Goal: Navigation & Orientation: Understand site structure

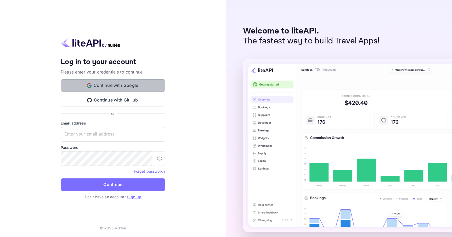
click at [125, 81] on button "Continue with Google" at bounding box center [113, 85] width 105 height 13
click at [133, 83] on button "Continue with Google" at bounding box center [113, 85] width 105 height 13
click at [144, 86] on button "Continue with Google" at bounding box center [113, 85] width 105 height 13
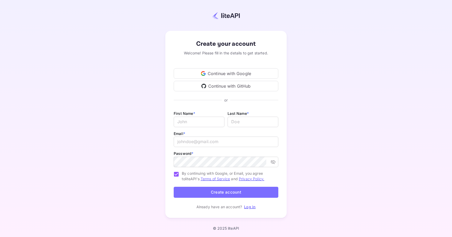
click at [208, 71] on div "Continue with Google" at bounding box center [226, 73] width 105 height 10
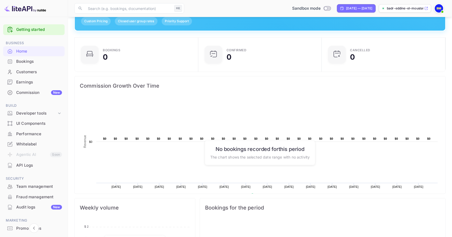
scroll to position [74, 0]
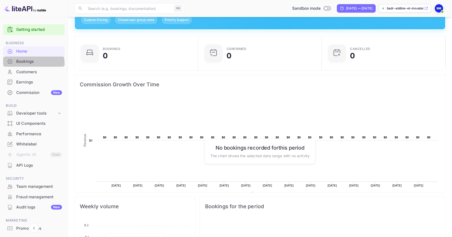
click at [33, 64] on div "Bookings" at bounding box center [39, 62] width 46 height 6
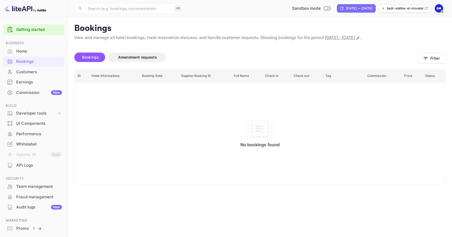
click at [30, 69] on div "Customers" at bounding box center [39, 72] width 46 height 6
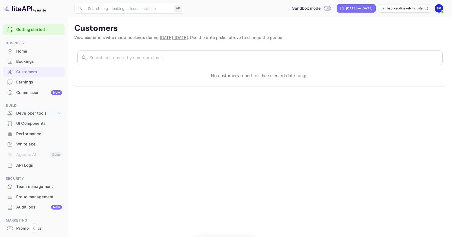
scroll to position [25, 0]
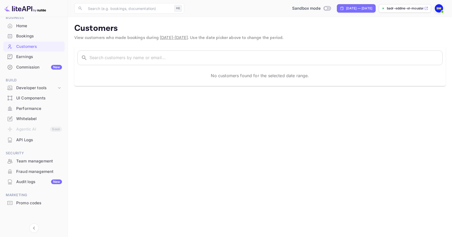
click at [32, 93] on li "UI Components" at bounding box center [33, 98] width 61 height 10
click at [35, 92] on li "Developer tools" at bounding box center [33, 88] width 61 height 10
click at [38, 88] on div "Developer tools" at bounding box center [36, 88] width 41 height 6
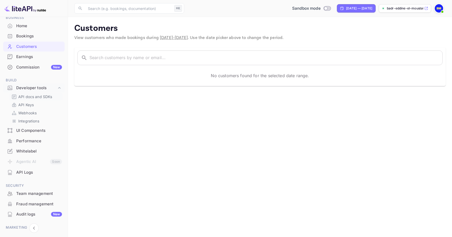
click at [36, 97] on p "API docs and SDKs" at bounding box center [35, 96] width 34 height 5
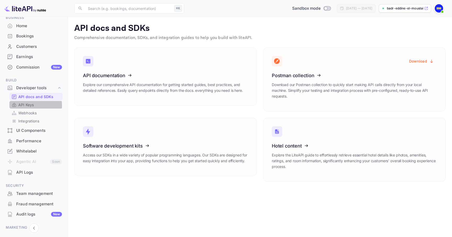
click at [32, 105] on p "API Keys" at bounding box center [25, 104] width 15 height 5
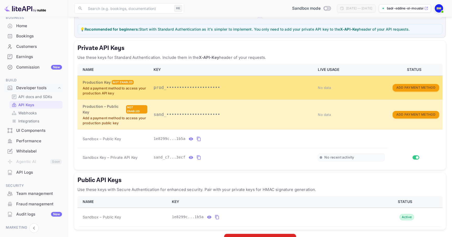
scroll to position [77, 0]
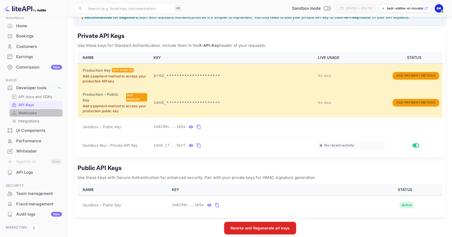
click at [45, 115] on link "Webhooks" at bounding box center [36, 112] width 49 height 5
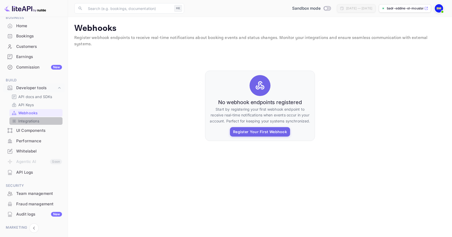
click at [43, 121] on link "Integrations" at bounding box center [36, 120] width 49 height 5
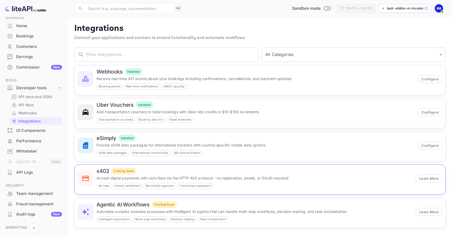
scroll to position [2, 0]
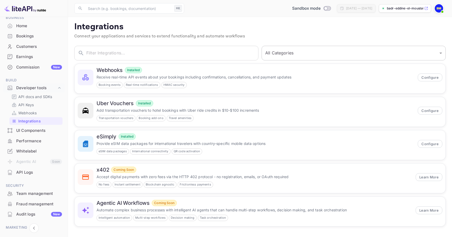
click at [372, 50] on select "All Categories Developer Tools Travel Services Payment Systems AI & Automation" at bounding box center [354, 53] width 184 height 15
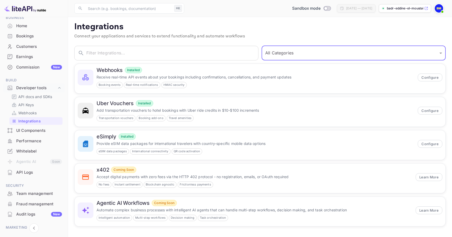
click at [374, 50] on select "All Categories Developer Tools Travel Services Payment Systems AI & Automation" at bounding box center [354, 53] width 184 height 15
click at [201, 55] on input "text" at bounding box center [172, 53] width 172 height 15
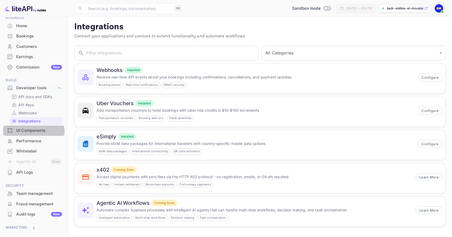
click at [22, 135] on div "UI Components" at bounding box center [33, 131] width 61 height 10
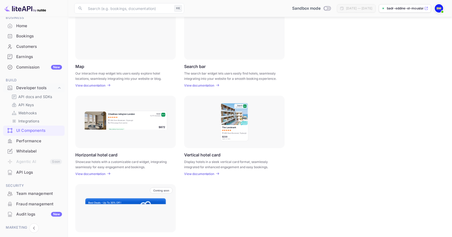
scroll to position [98, 0]
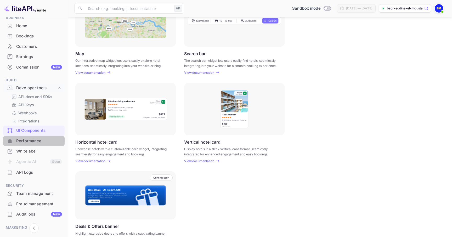
click at [35, 140] on div "Performance" at bounding box center [39, 141] width 46 height 6
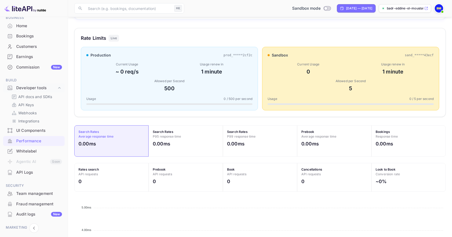
scroll to position [70, 0]
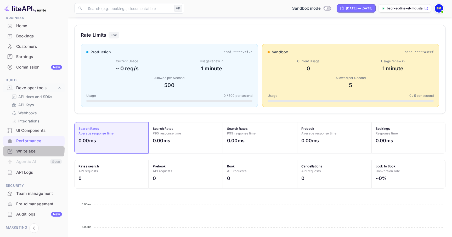
click at [13, 149] on div at bounding box center [10, 151] width 8 height 5
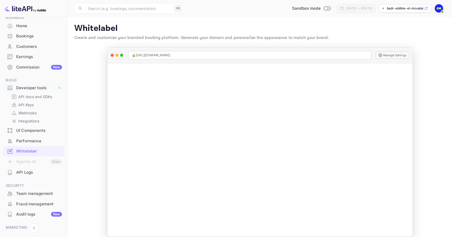
click at [30, 172] on div "API Logs" at bounding box center [39, 173] width 46 height 6
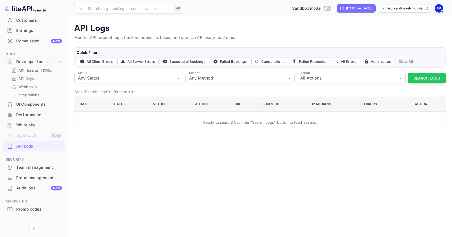
scroll to position [58, 0]
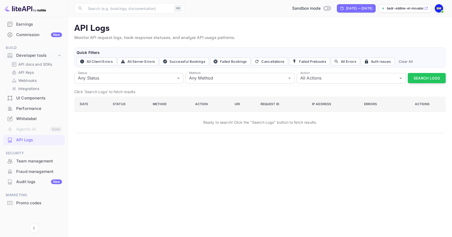
click at [37, 159] on div "Team management" at bounding box center [39, 161] width 46 height 6
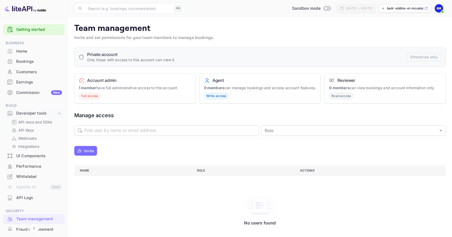
click at [35, 90] on div "Commission New" at bounding box center [39, 93] width 46 height 6
